Goal: Task Accomplishment & Management: Use online tool/utility

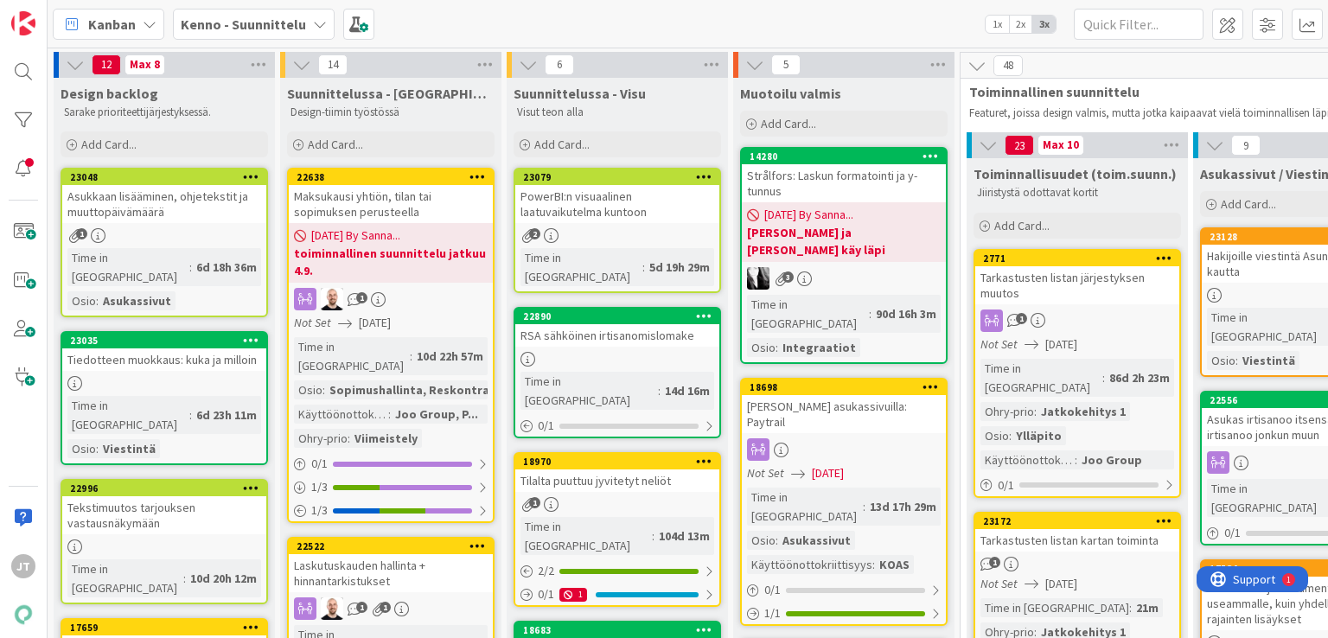
click at [220, 26] on b "Kenno - Suunnittelu" at bounding box center [243, 24] width 125 height 17
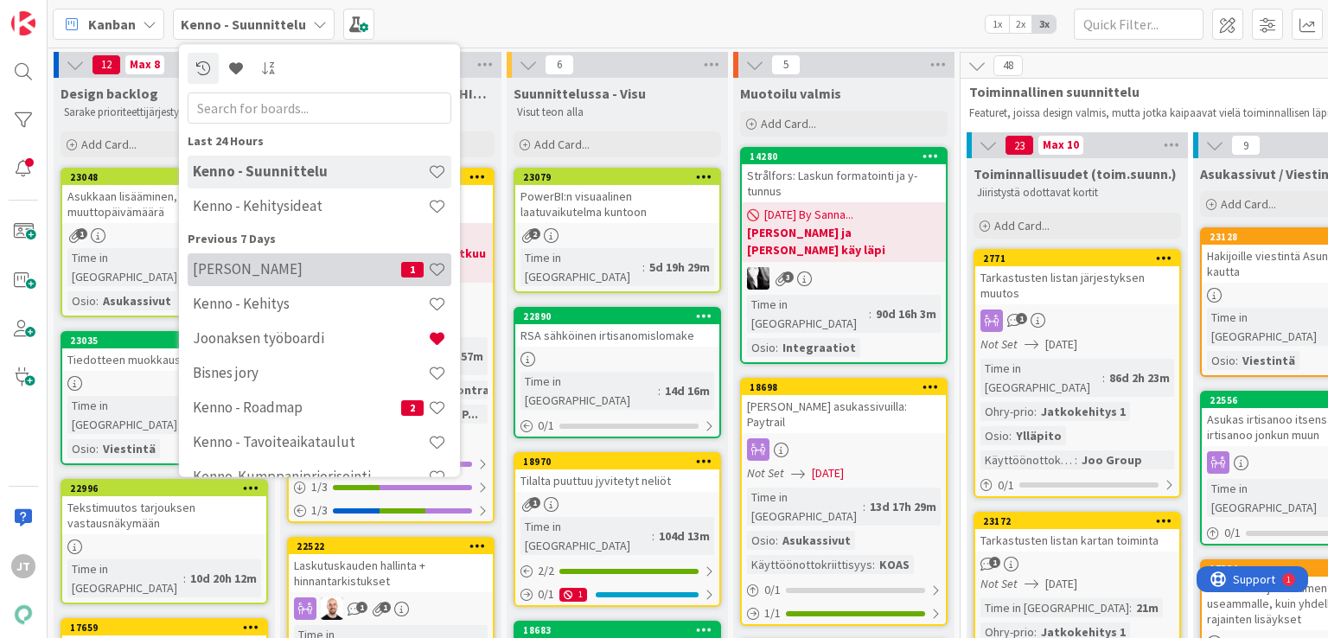
click at [273, 271] on h4 "[PERSON_NAME]" at bounding box center [297, 269] width 208 height 17
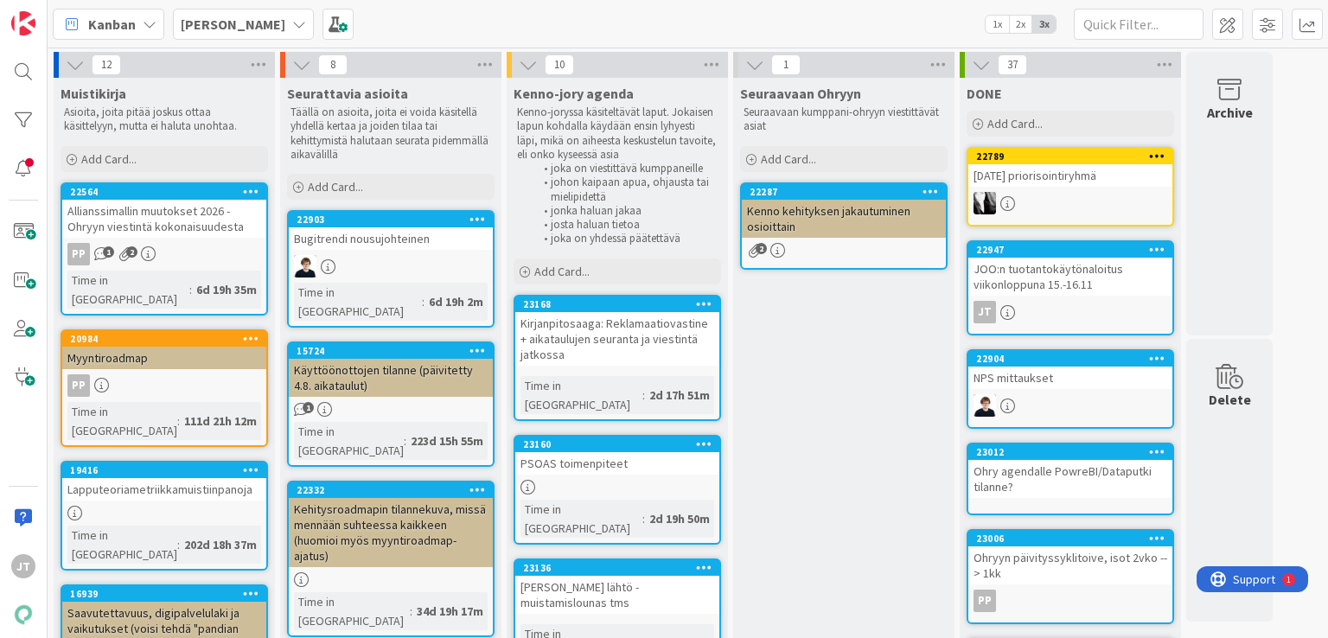
click at [621, 480] on div at bounding box center [617, 487] width 204 height 15
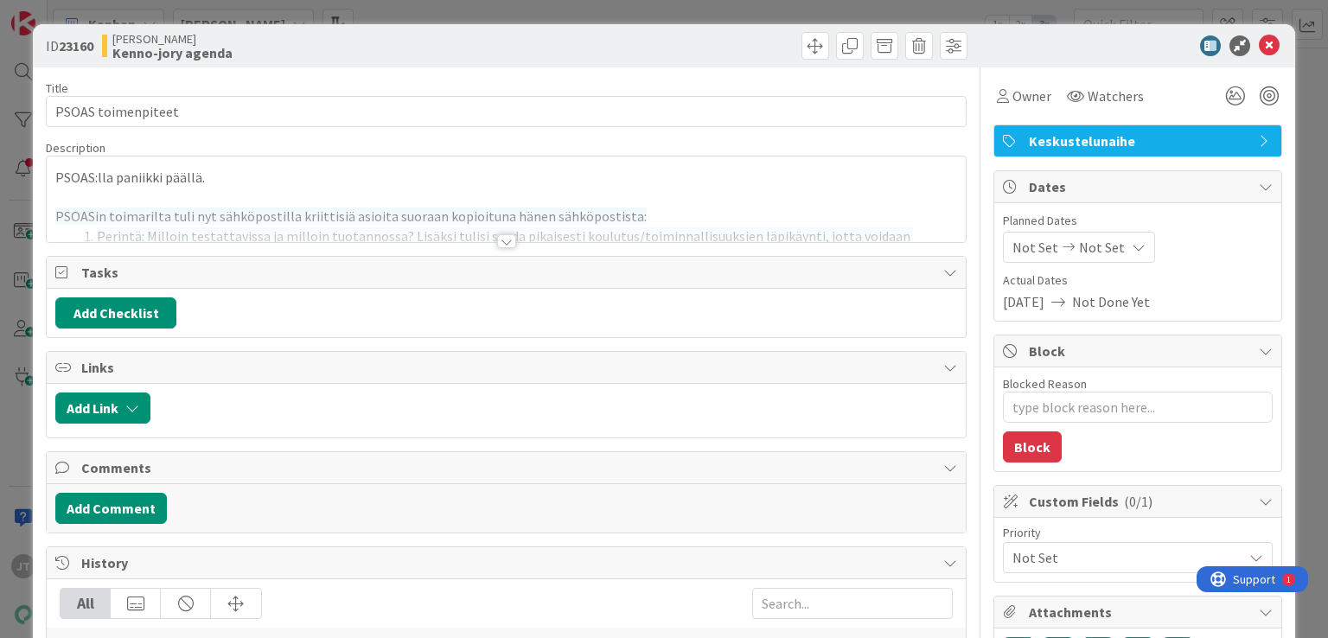
click at [498, 238] on div at bounding box center [506, 241] width 19 height 14
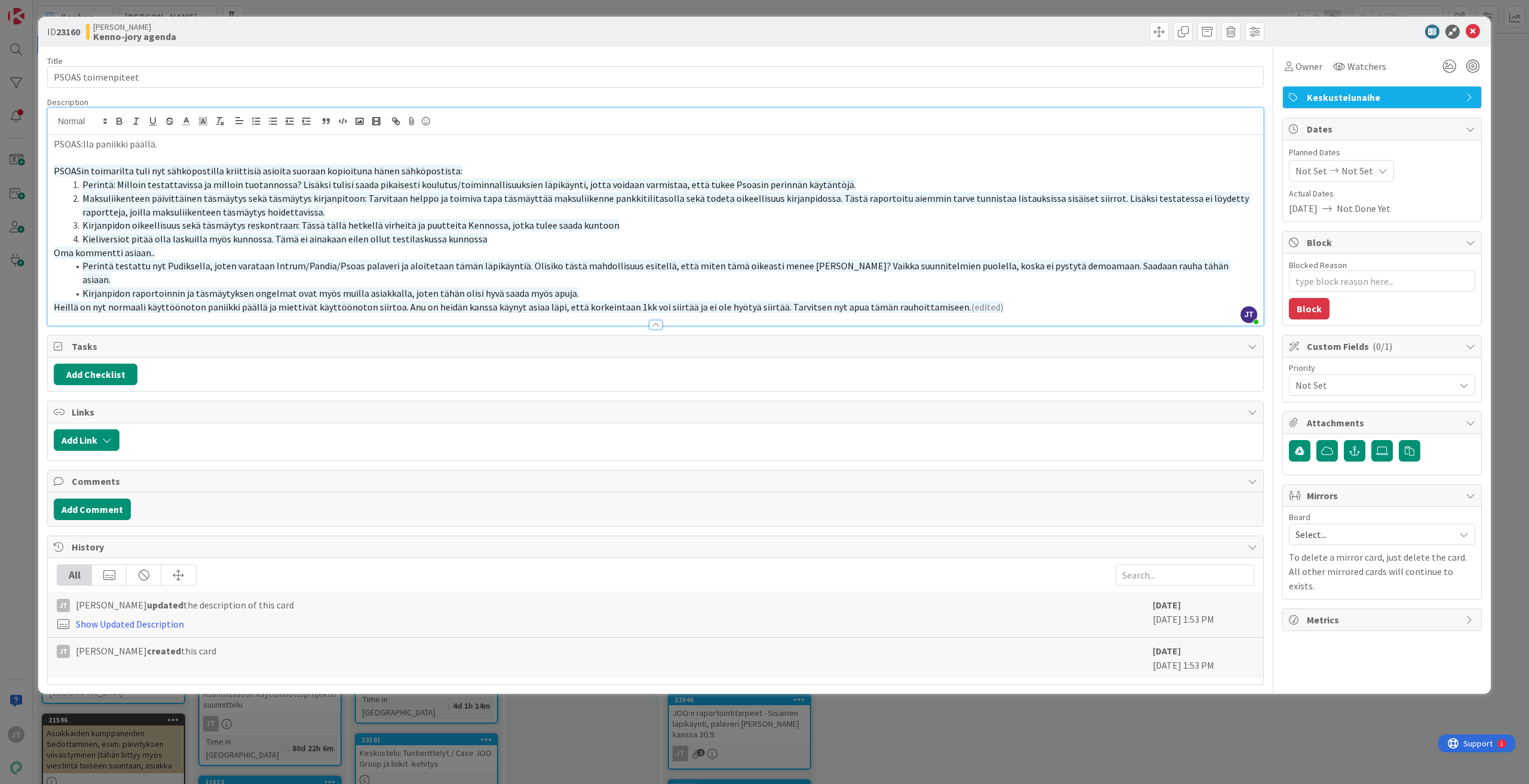
type textarea "x"
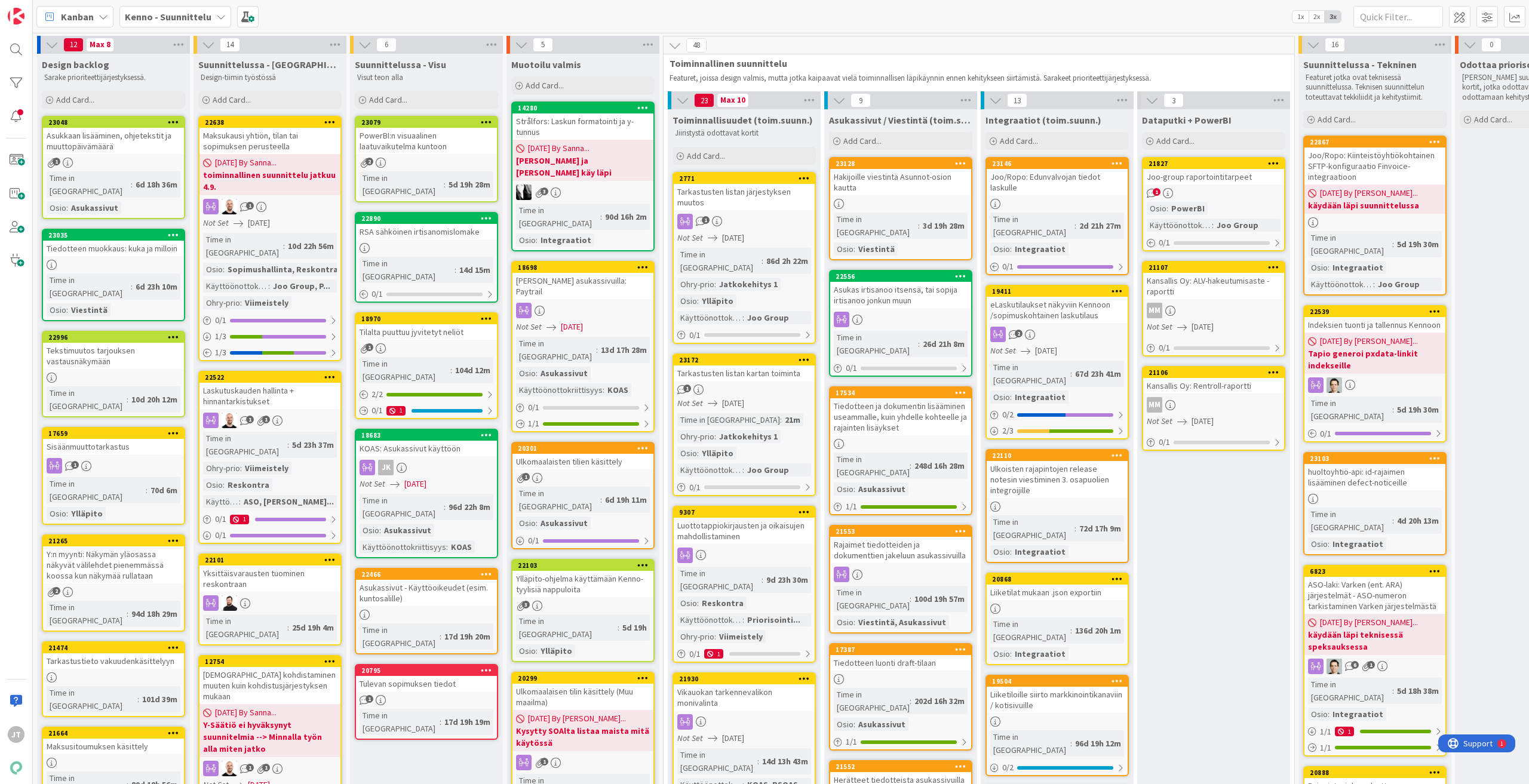
click at [162, 15] on b "Kenno - Suunnittelu" at bounding box center [168, 17] width 86 height 12
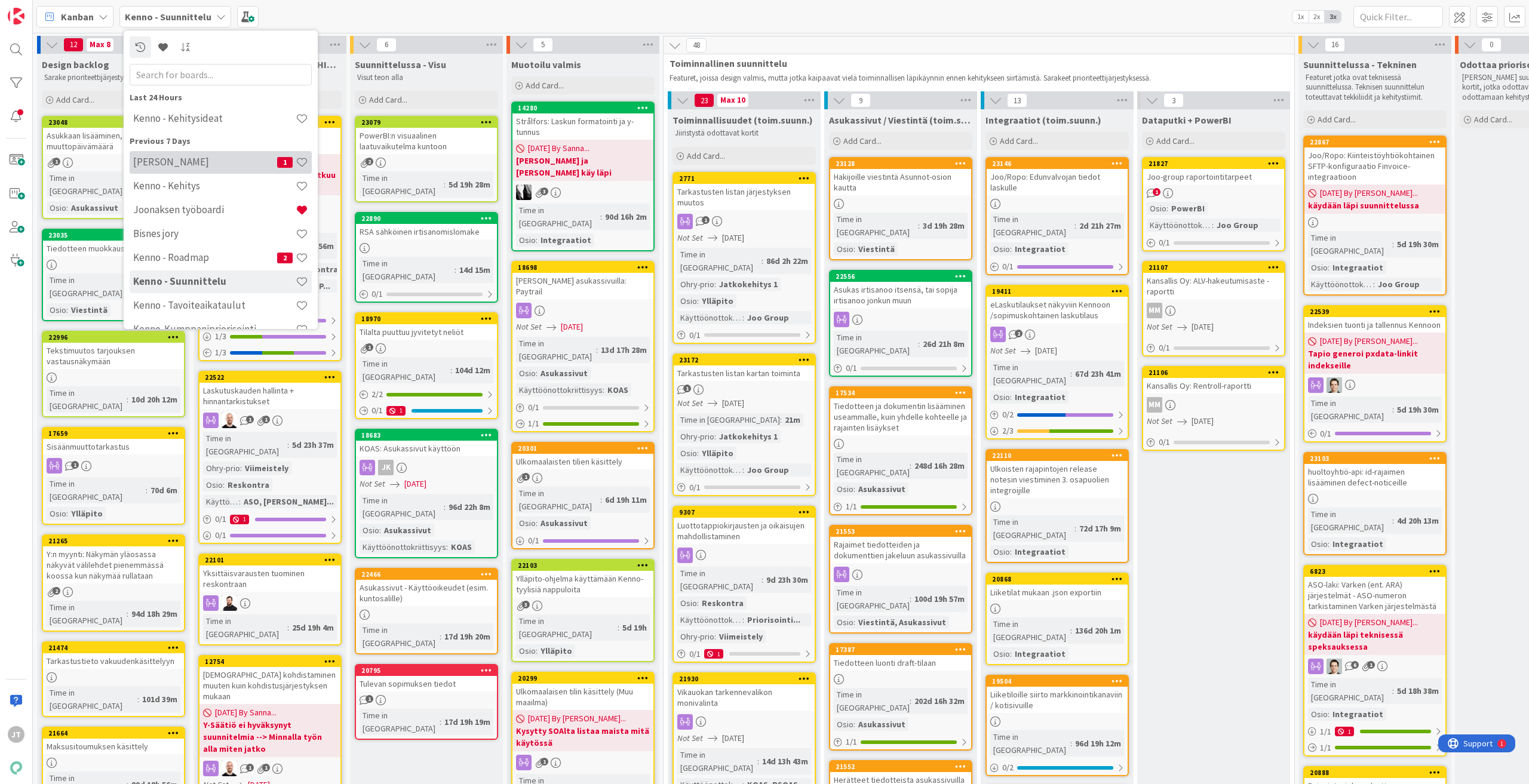
click at [186, 164] on h4 "[PERSON_NAME]" at bounding box center [205, 162] width 144 height 12
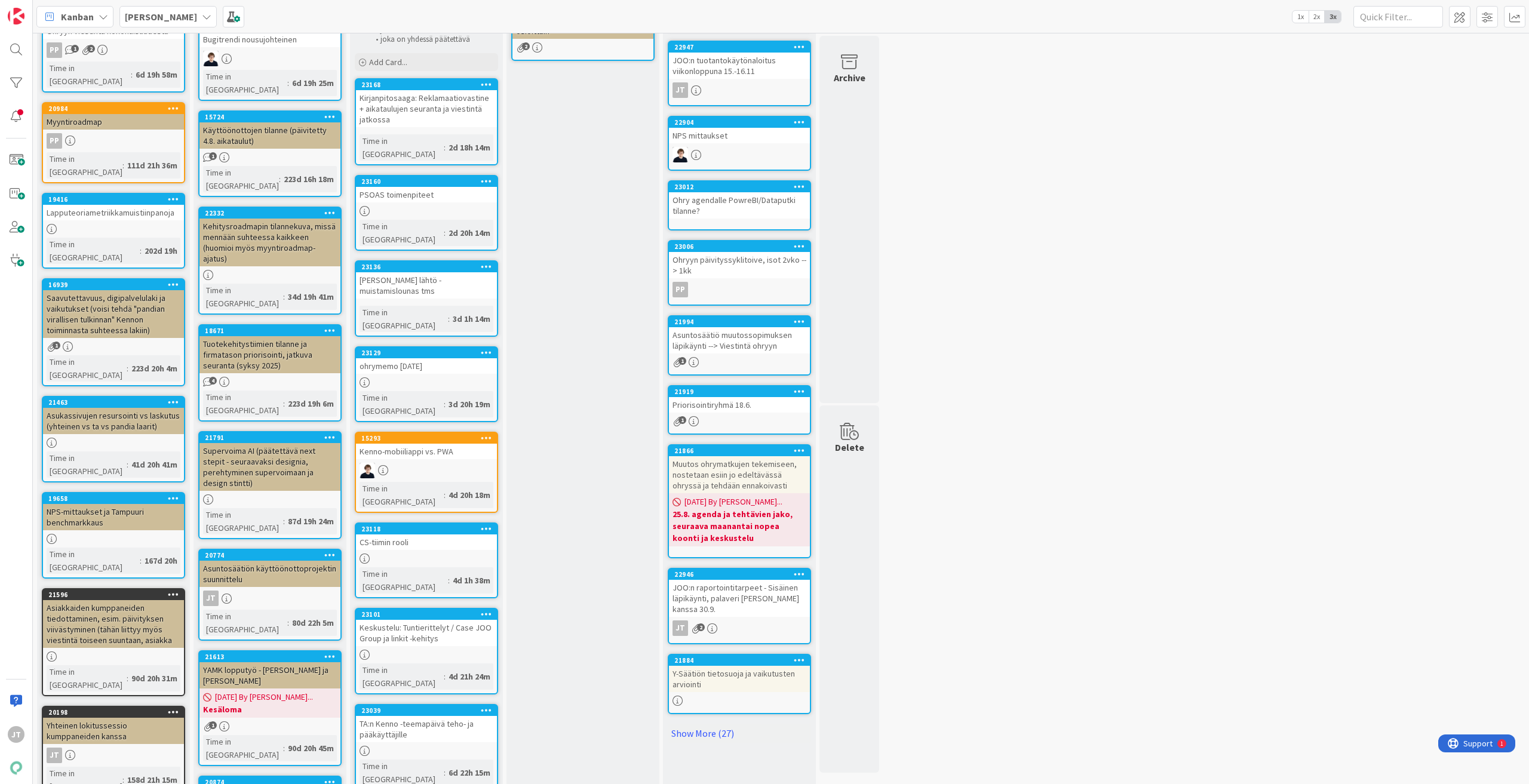
scroll to position [66, 0]
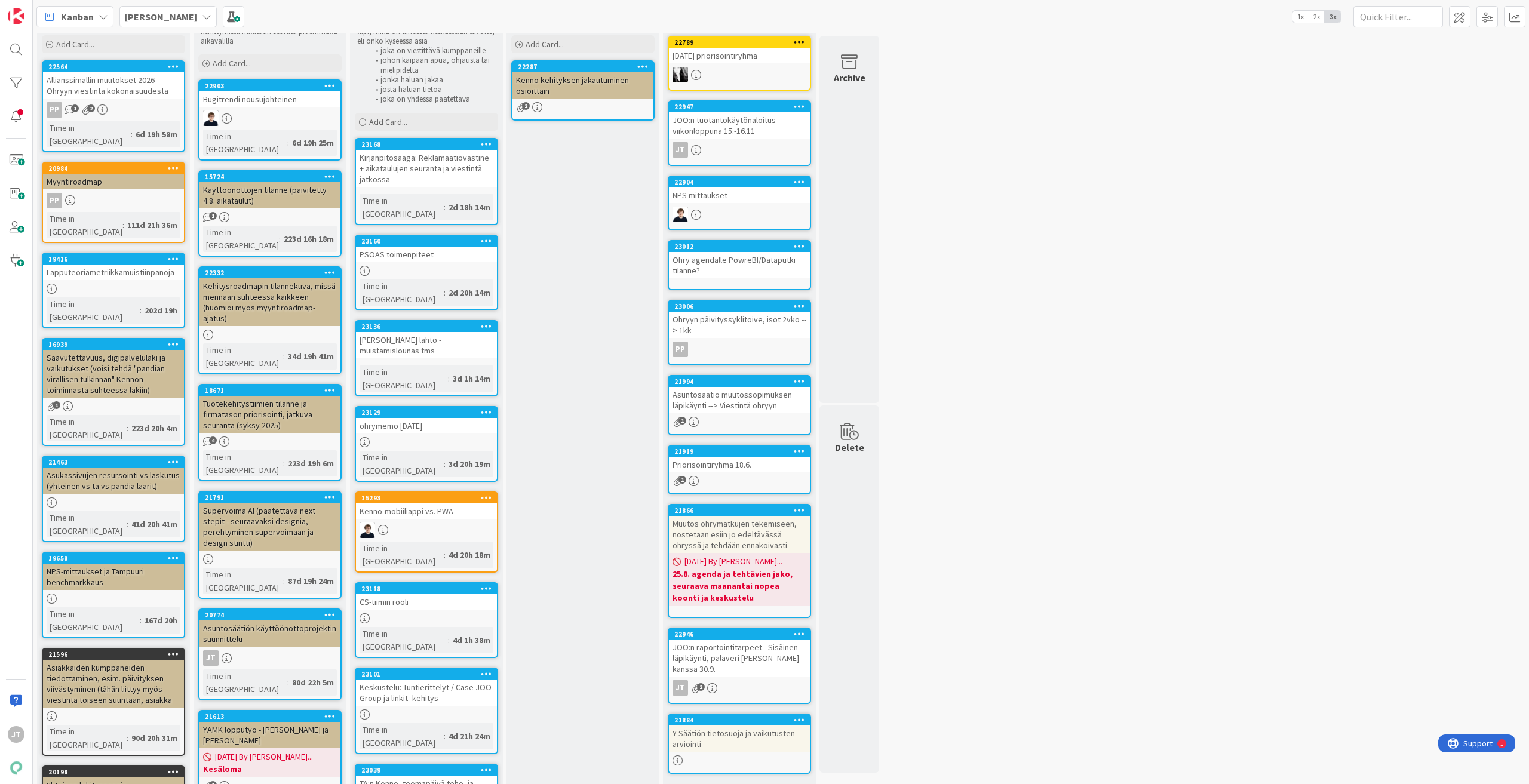
click at [258, 620] on div "Asuntosäätiön käyttöönottoprojektin suunnittelu" at bounding box center [270, 633] width 141 height 26
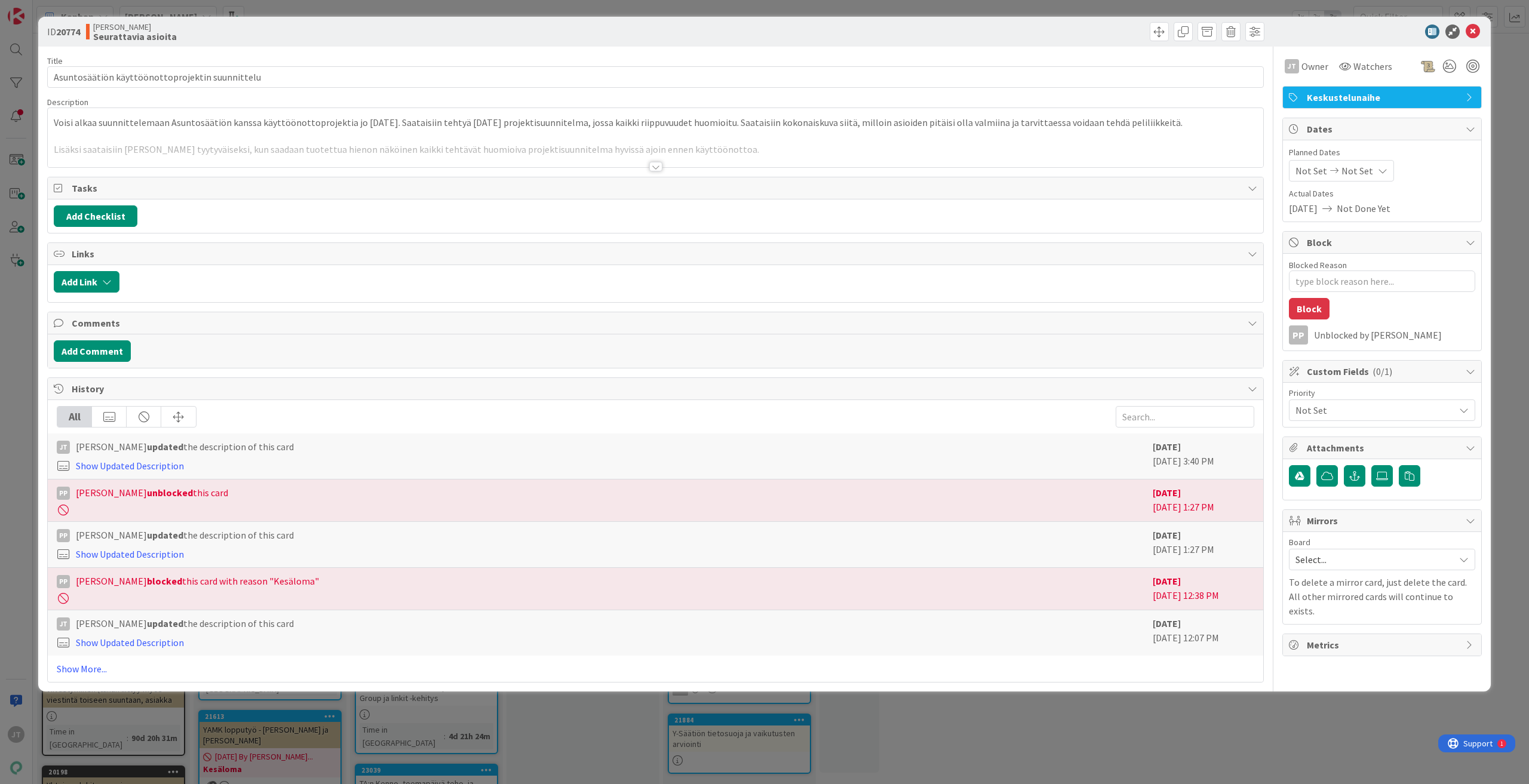
click at [656, 169] on div at bounding box center [656, 166] width 13 height 10
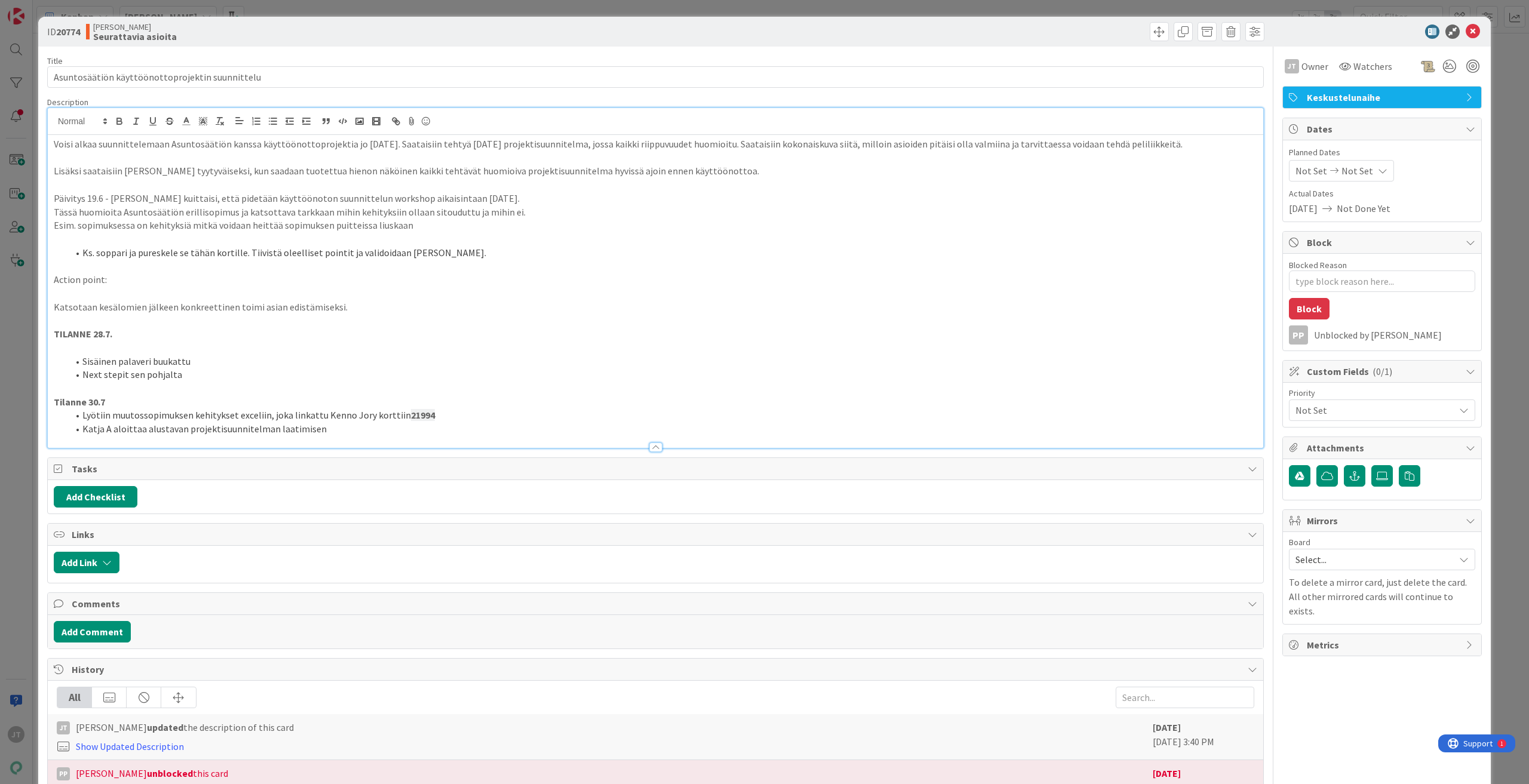
click at [48, 146] on div "Voisi alkaa suunnittelemaan Asuntosäätiön kanssa käyttöönottoprojektia jo lokak…" at bounding box center [655, 291] width 1215 height 313
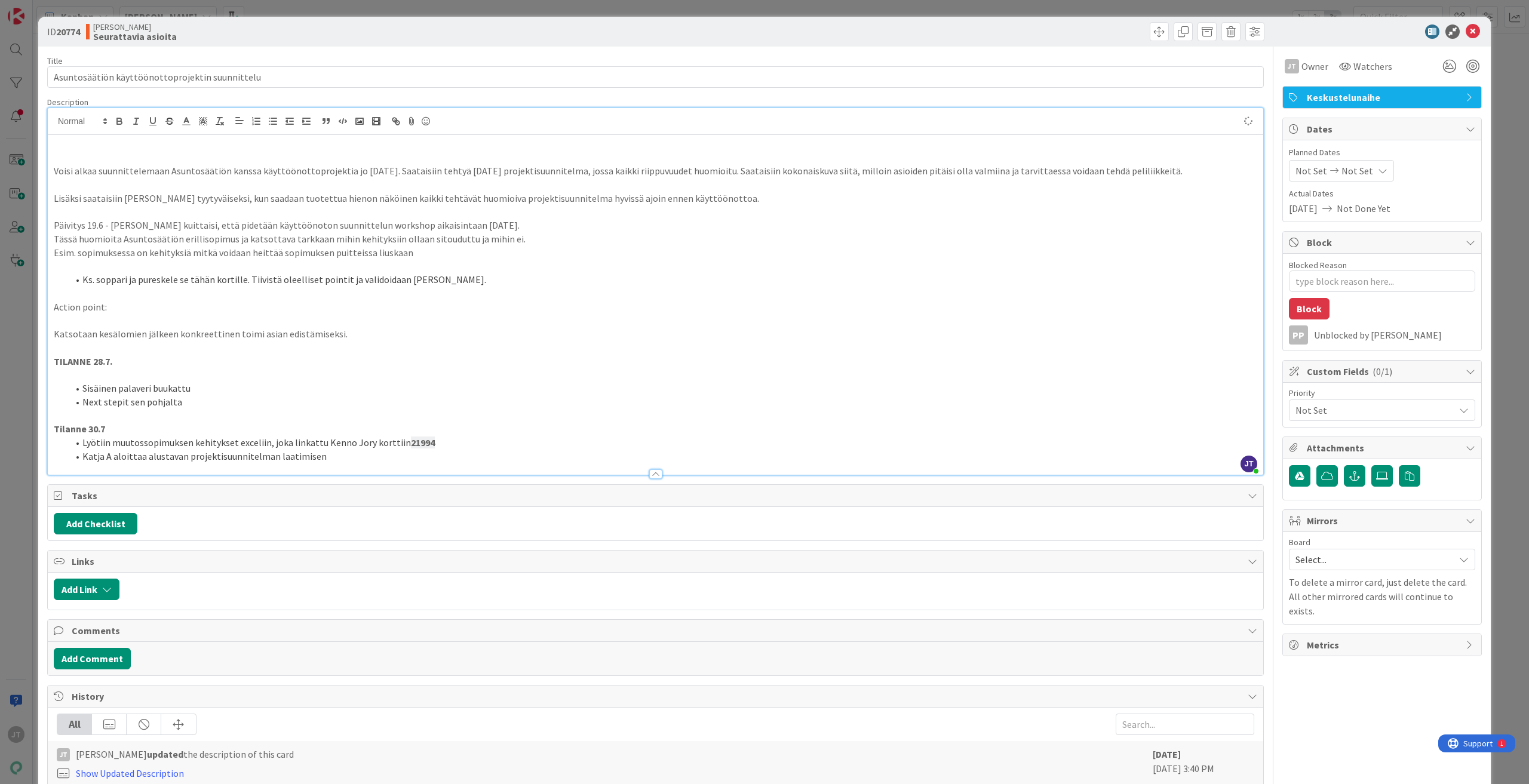
type textarea "x"
click at [101, 137] on div "Voisi alkaa suunnittelemaan Asuntosäätiön kanssa käyttöönottoprojektia jo lokak…" at bounding box center [655, 305] width 1215 height 340
click at [111, 144] on p "PÄIVITYS 8.9. Lähetetty Jari Torpalle sähköpostia ja ehdotettu suunnittelupalav…" at bounding box center [656, 144] width 1204 height 14
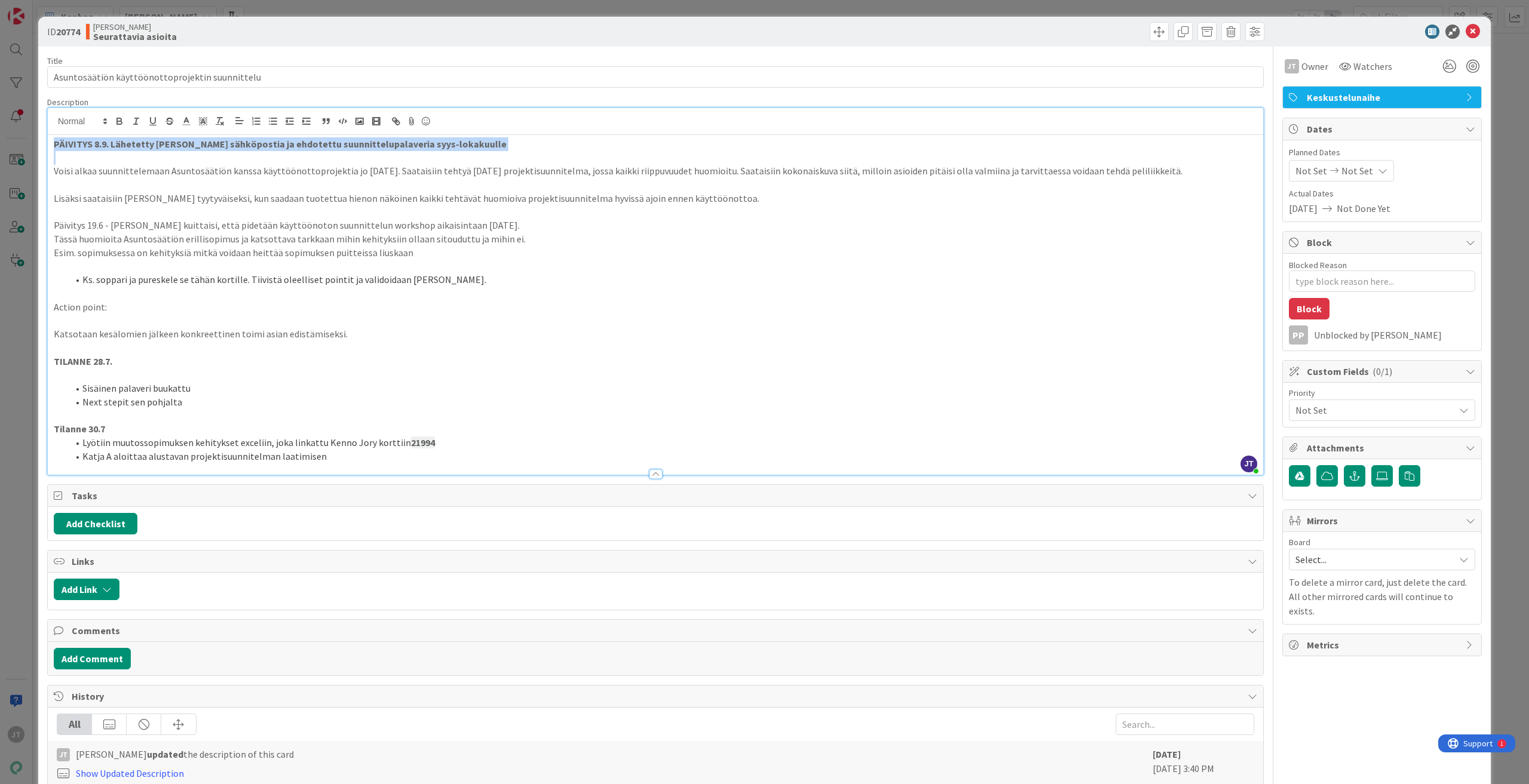
click at [281, 152] on p at bounding box center [656, 158] width 1204 height 14
type textarea "x"
click at [1467, 33] on icon at bounding box center [1473, 31] width 15 height 15
